Goal: Transaction & Acquisition: Obtain resource

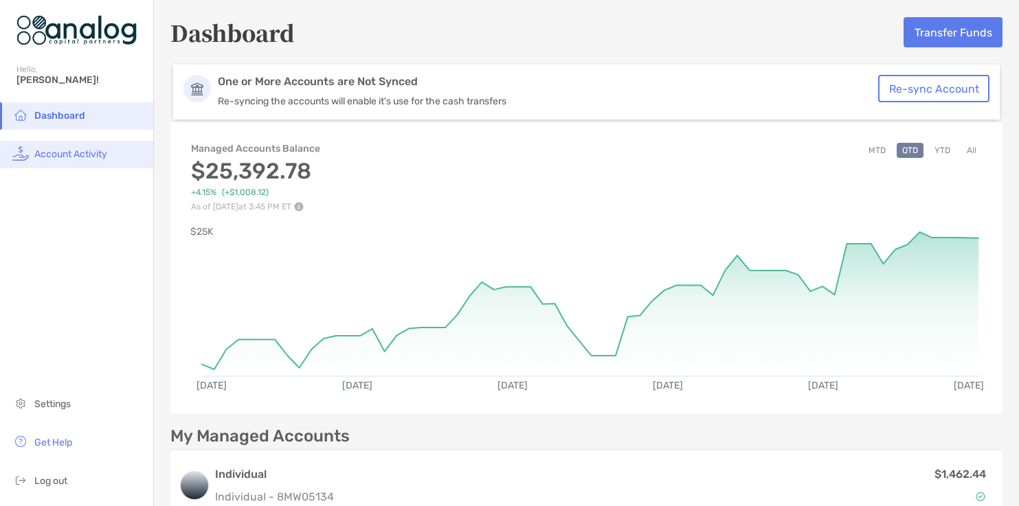
click at [83, 150] on span "Account Activity" at bounding box center [70, 154] width 73 height 12
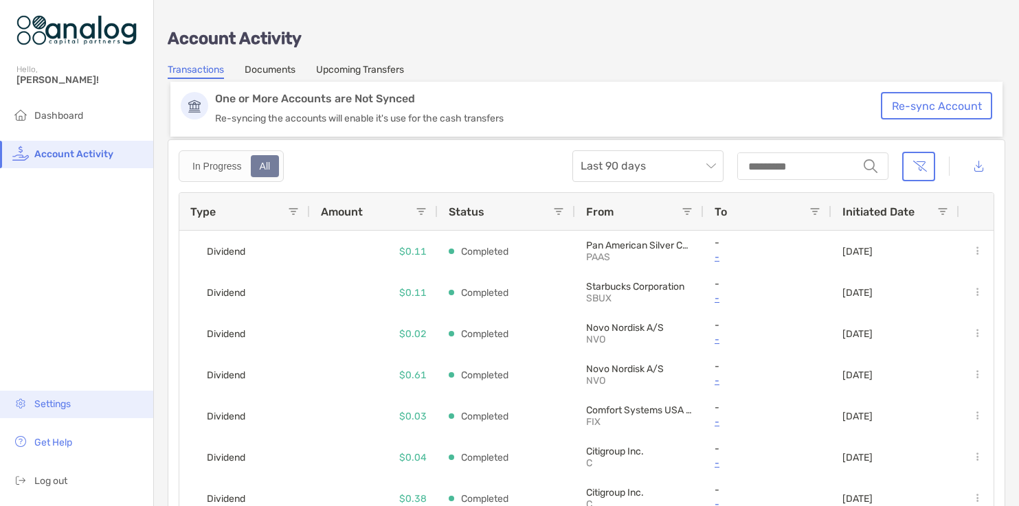
click at [70, 403] on span "Settings" at bounding box center [52, 405] width 36 height 12
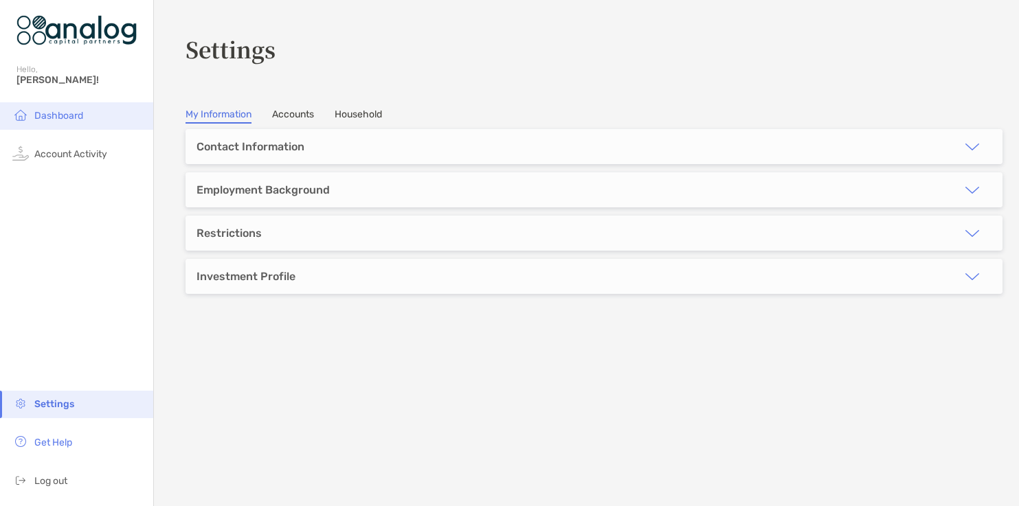
click at [71, 126] on li "Dashboard" at bounding box center [76, 115] width 153 height 27
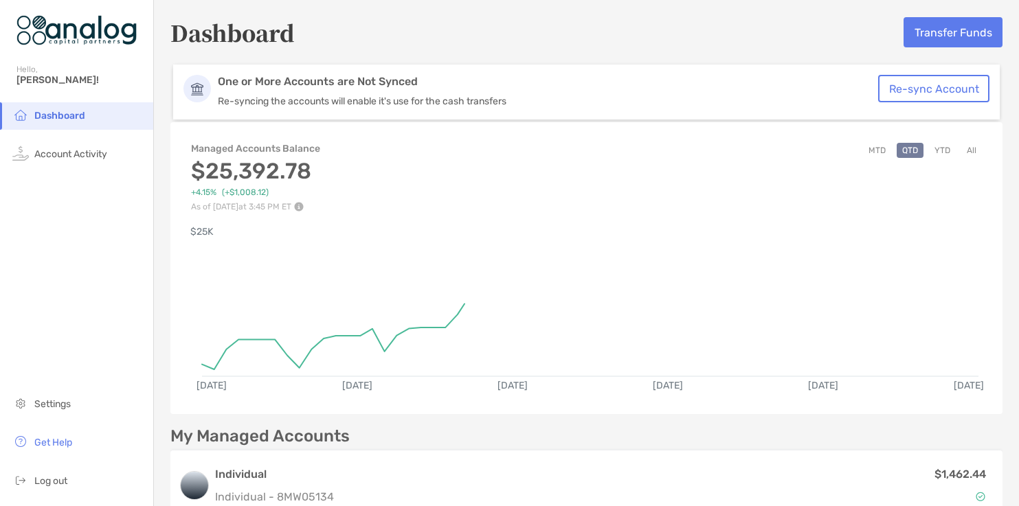
scroll to position [288, 0]
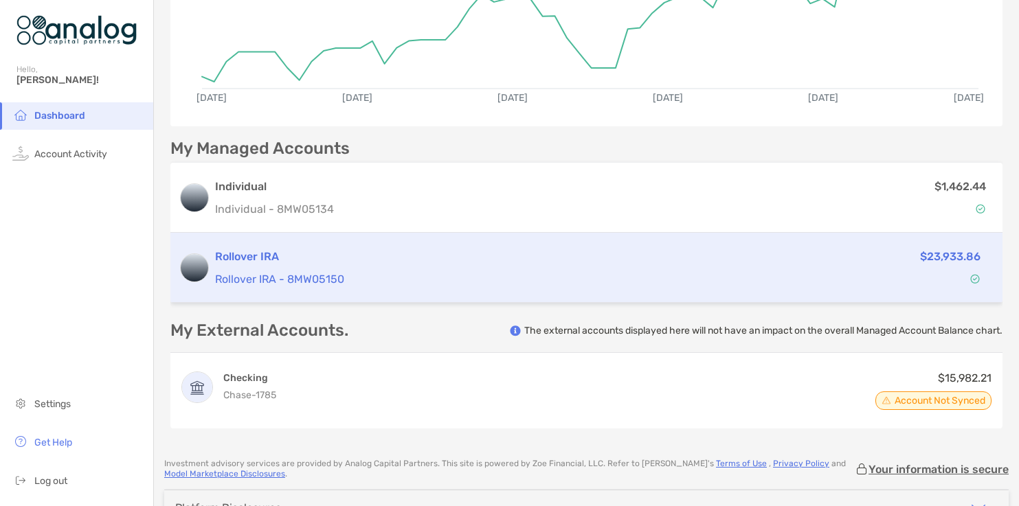
click at [531, 251] on h3 "Rollover IRA" at bounding box center [468, 257] width 507 height 16
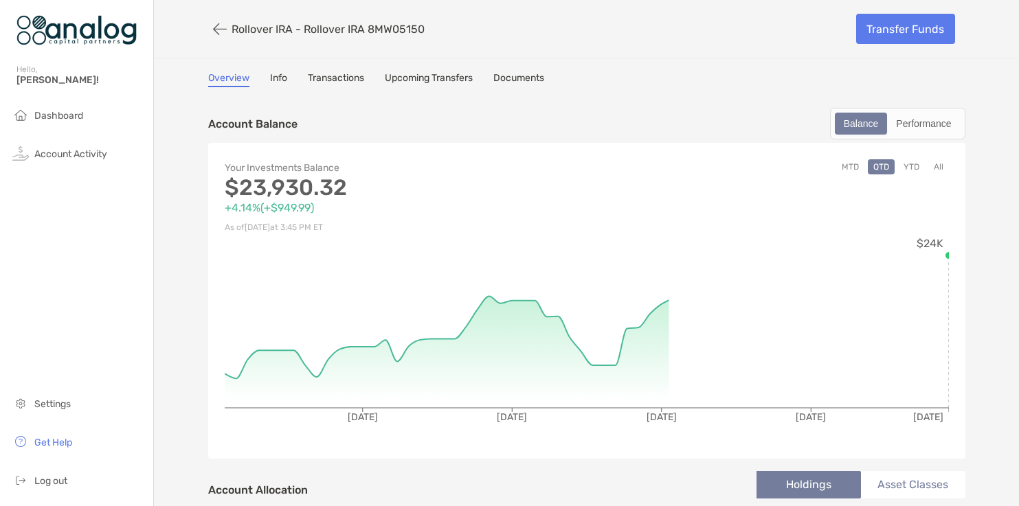
click at [513, 86] on link "Documents" at bounding box center [518, 79] width 51 height 15
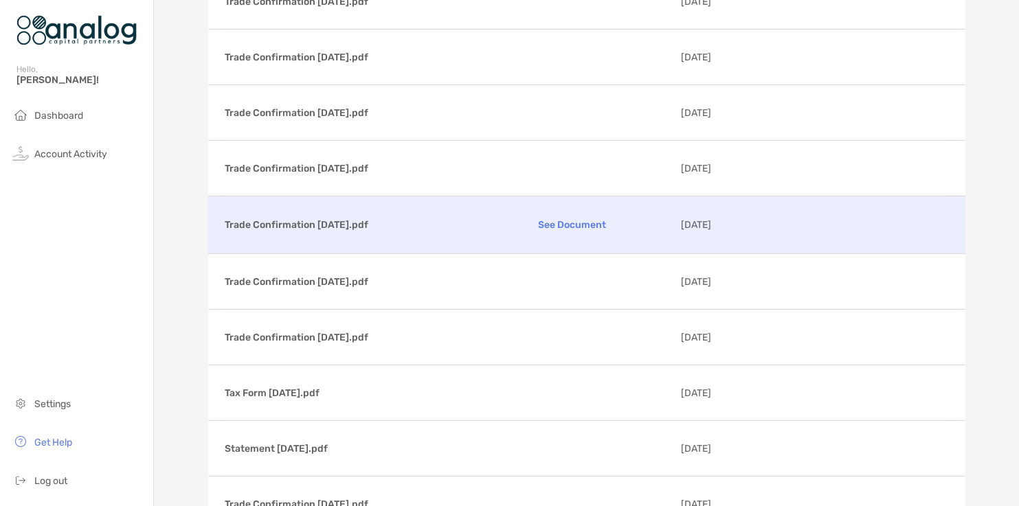
scroll to position [13027, 0]
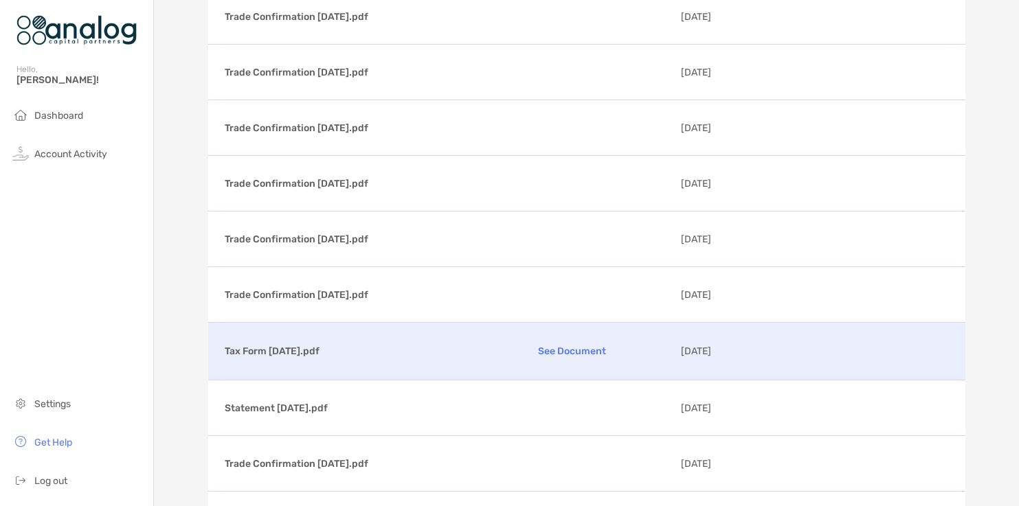
click at [313, 344] on p "Tax Form [DATE].pdf" at bounding box center [344, 351] width 239 height 17
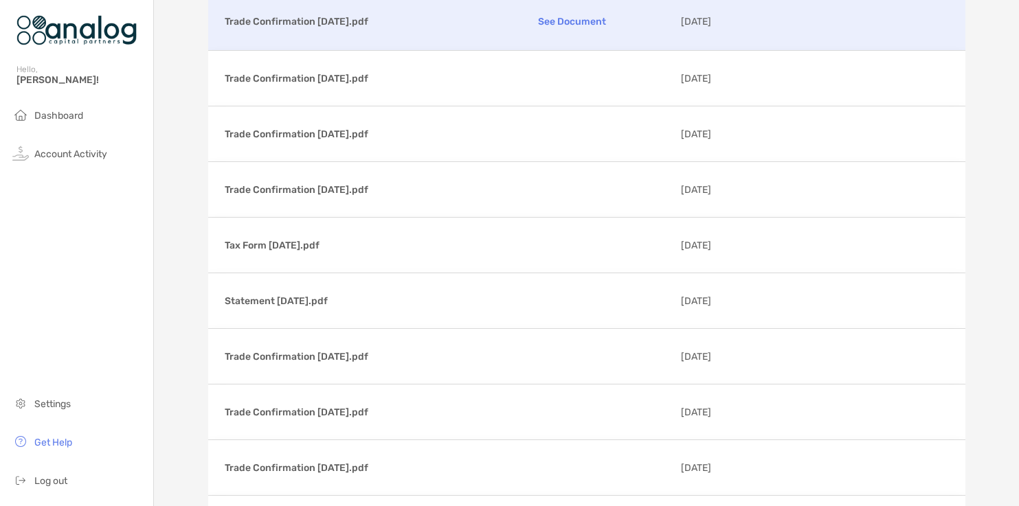
scroll to position [13134, 0]
